Goal: Information Seeking & Learning: Learn about a topic

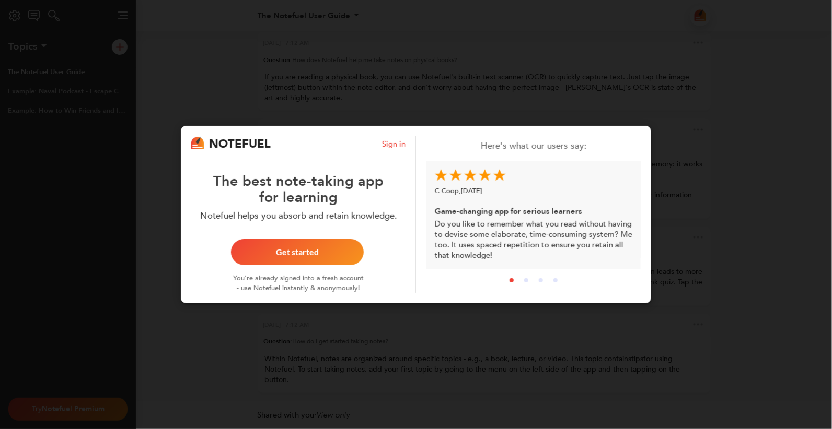
click at [362, 186] on div "The best note-taking app for learning" at bounding box center [298, 180] width 214 height 54
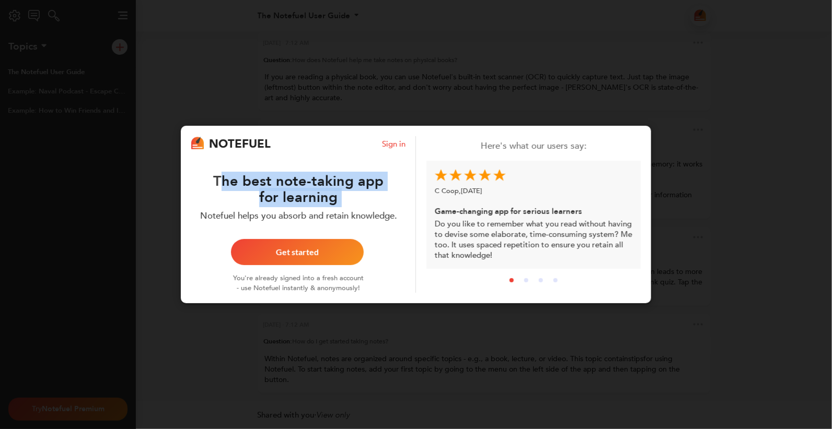
drag, startPoint x: 362, startPoint y: 186, endPoint x: 401, endPoint y: 216, distance: 49.6
click at [401, 216] on div "Notefuel helps you absorb and retain knowledge." at bounding box center [298, 214] width 214 height 17
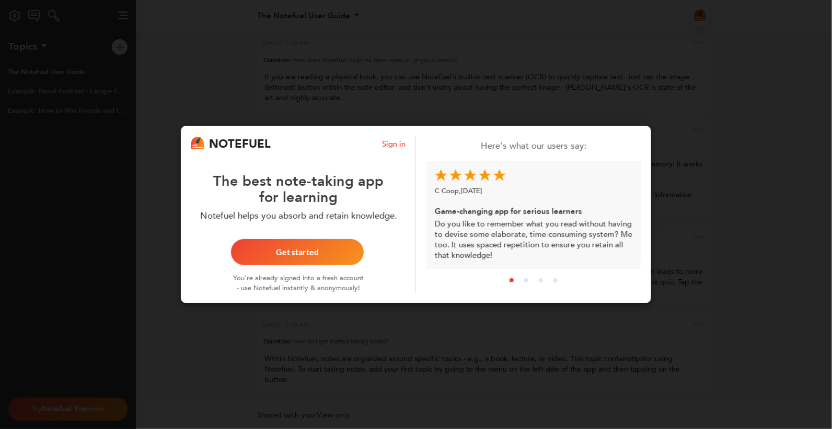
click at [309, 243] on button "Get started" at bounding box center [297, 252] width 133 height 26
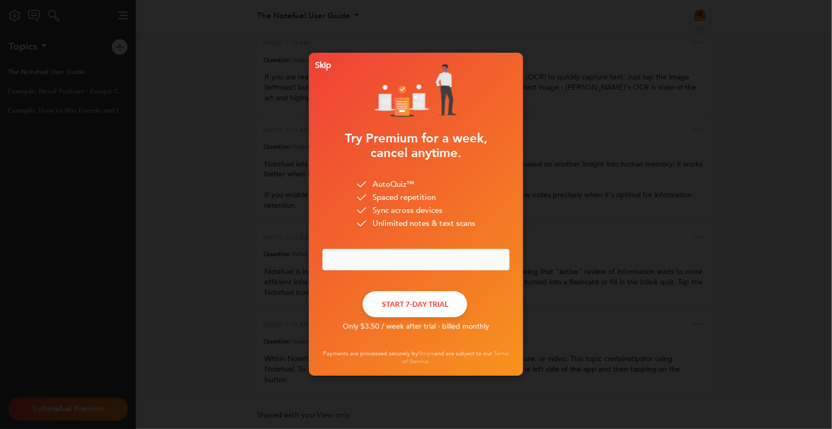
click at [325, 63] on div "Skip" at bounding box center [321, 65] width 20 height 7
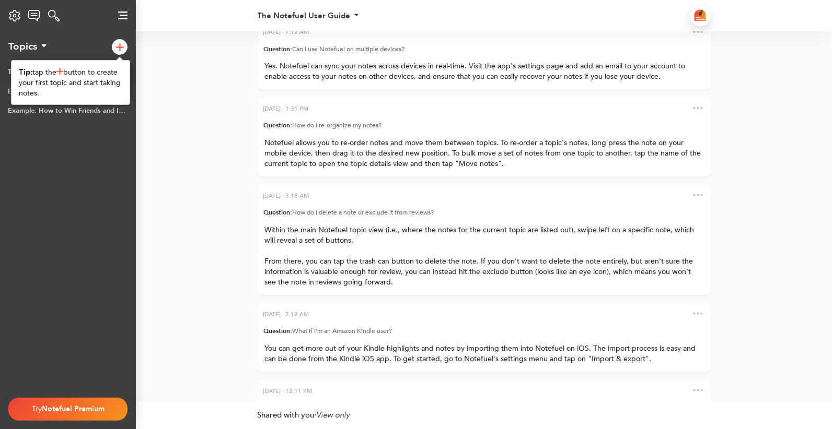
scroll to position [-695, 0]
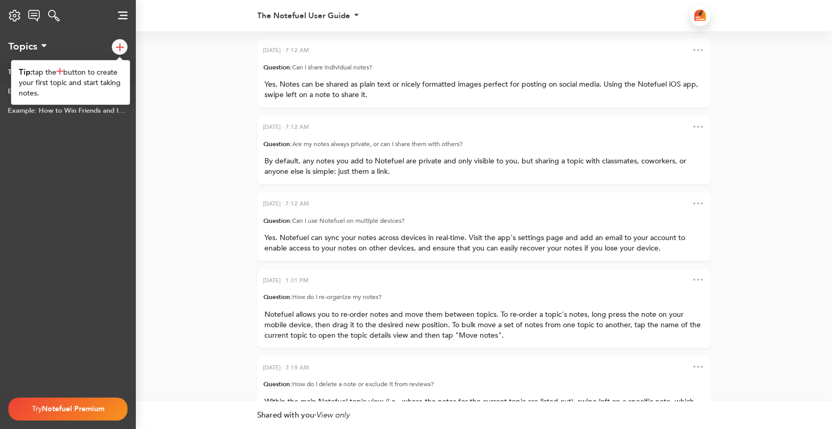
click at [131, 44] on div at bounding box center [124, 46] width 24 height 31
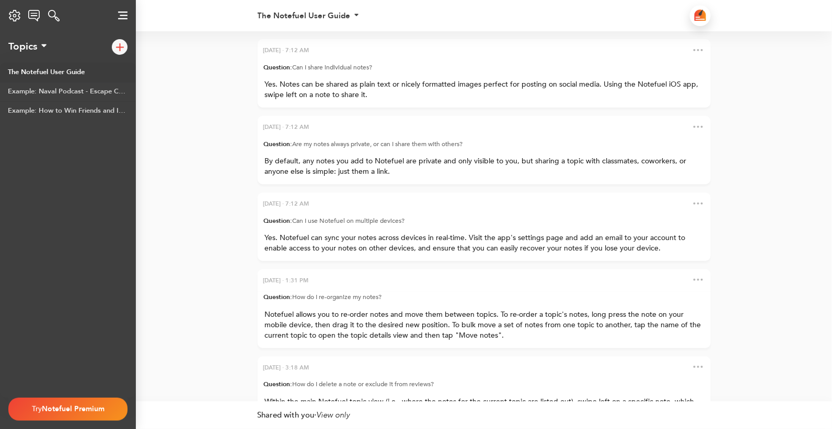
click at [126, 44] on div at bounding box center [120, 47] width 16 height 16
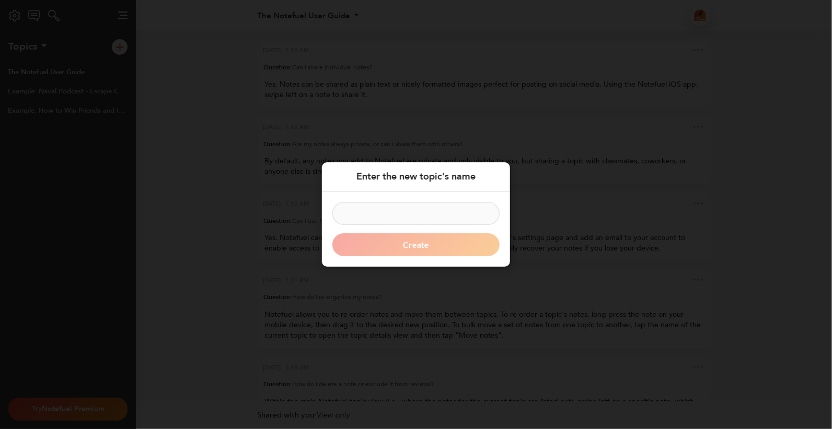
click at [347, 115] on div "Enter the new topic's name Create" at bounding box center [416, 214] width 832 height 429
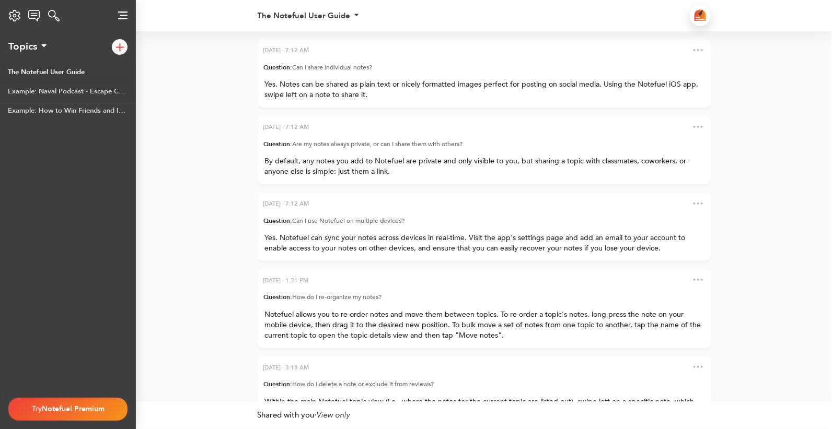
click at [110, 97] on link "Example: Naval Podcast - Escape Competition Through Authenticity" at bounding box center [68, 91] width 136 height 19
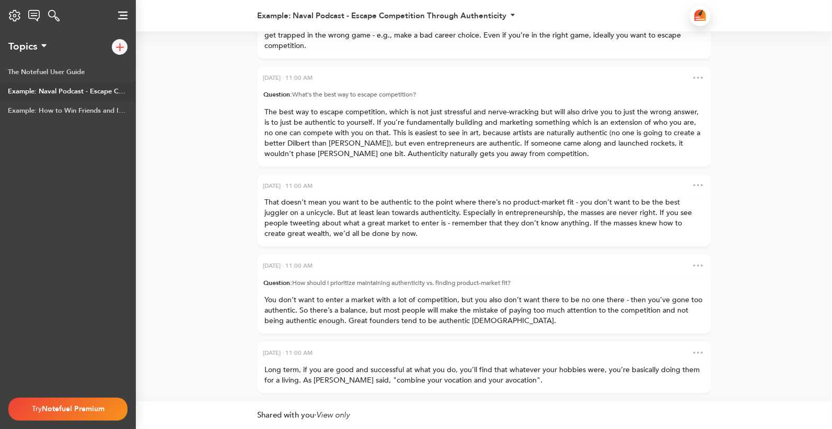
scroll to position [-60, 0]
